Goal: Find specific page/section: Find specific page/section

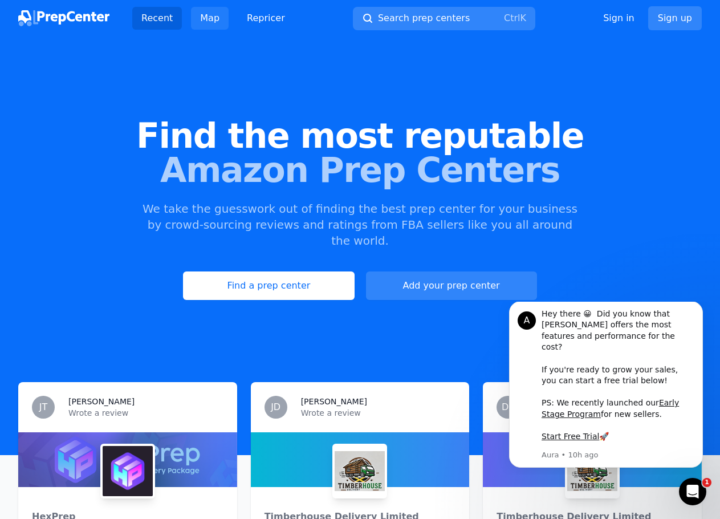
click at [212, 14] on link "Map" at bounding box center [210, 18] width 38 height 23
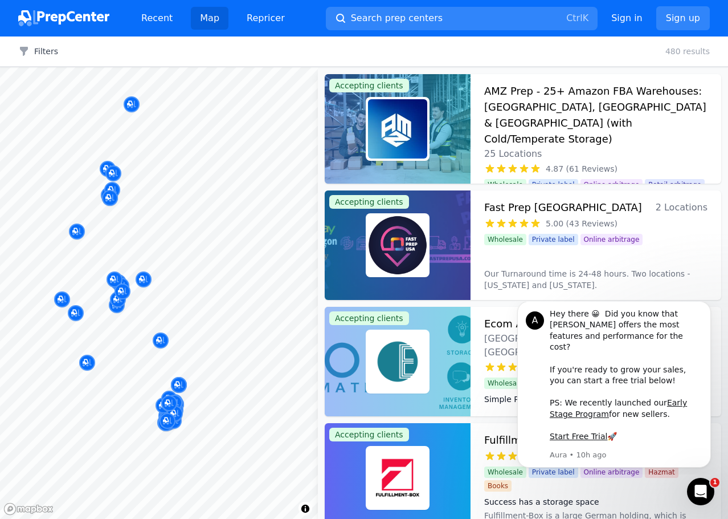
drag, startPoint x: 187, startPoint y: 299, endPoint x: 229, endPoint y: 302, distance: 42.3
click at [229, 302] on div "Pick-N-Pack [US_STATE] [GEOGRAPHIC_DATA], [US_STATE], [GEOGRAPHIC_DATA] No revi…" at bounding box center [294, 269] width 219 height 77
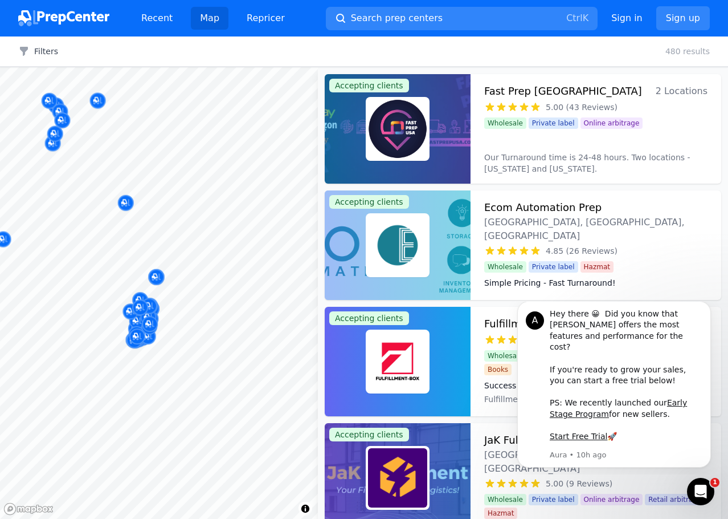
click at [207, 238] on body "Recent Map Repricer Search prep centers Ctrl K Open main menu Sign in Sign up F…" at bounding box center [364, 259] width 728 height 519
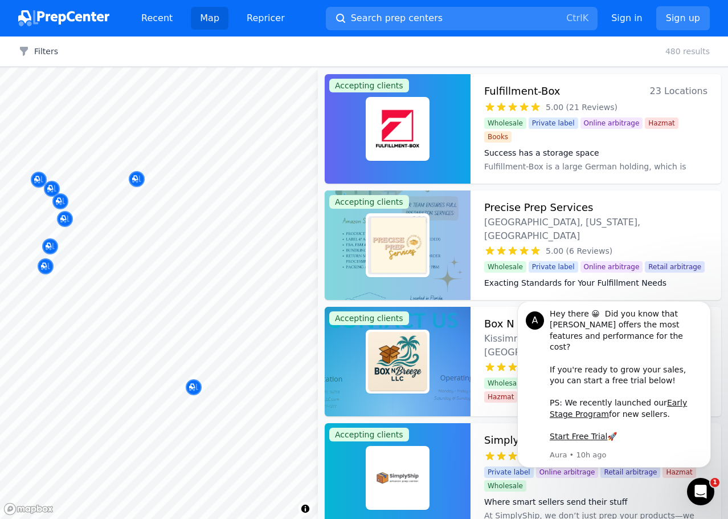
click at [195, 300] on body "Recent Map Repricer Search prep centers Ctrl K Open main menu Sign in Sign up F…" at bounding box center [364, 259] width 728 height 519
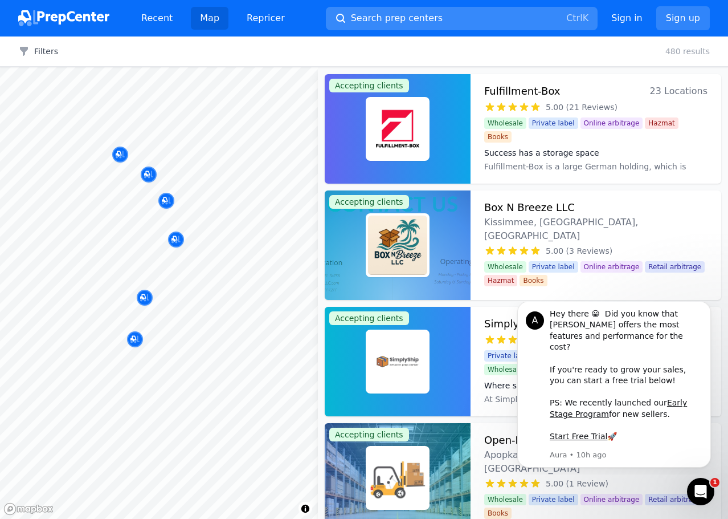
click at [383, 20] on span "Search prep centers" at bounding box center [397, 18] width 92 height 14
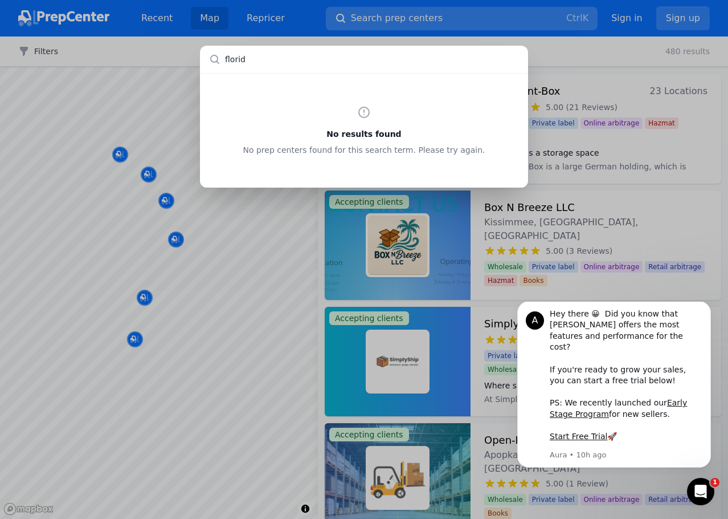
type input "[US_STATE]"
click at [383, 20] on div "No results found No prep centers found for this search term. Please try again." at bounding box center [364, 259] width 728 height 519
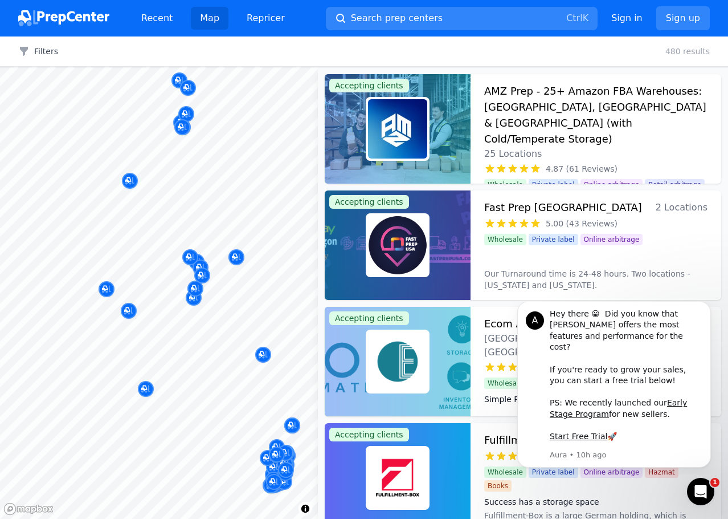
click at [182, 228] on body "Recent Map Repricer Search prep centers Ctrl K Open main menu Sign in Sign up F…" at bounding box center [364, 259] width 728 height 519
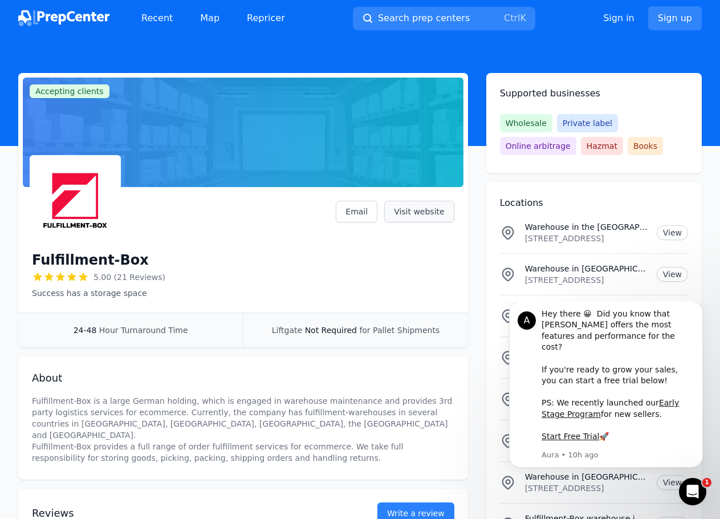
click at [401, 213] on link "Visit website" at bounding box center [419, 212] width 70 height 22
